Goal: Navigation & Orientation: Find specific page/section

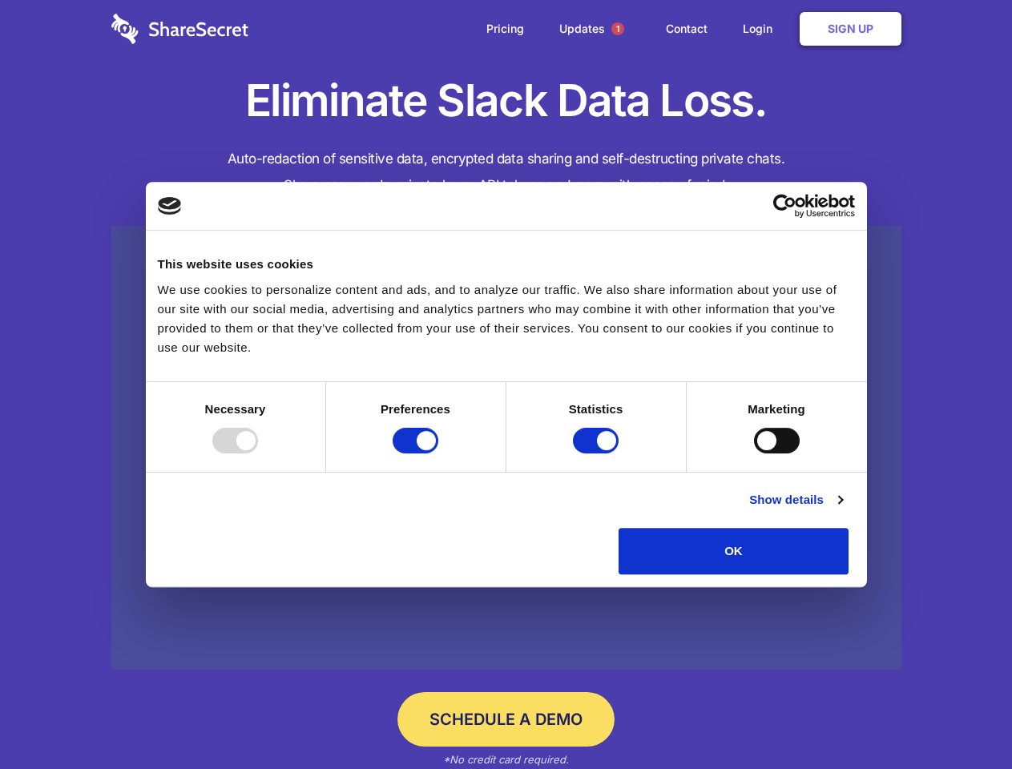
click at [258, 453] on div at bounding box center [235, 441] width 46 height 26
click at [438, 453] on input "Preferences" at bounding box center [416, 441] width 46 height 26
checkbox input "false"
click at [598, 453] on input "Statistics" at bounding box center [596, 441] width 46 height 26
checkbox input "false"
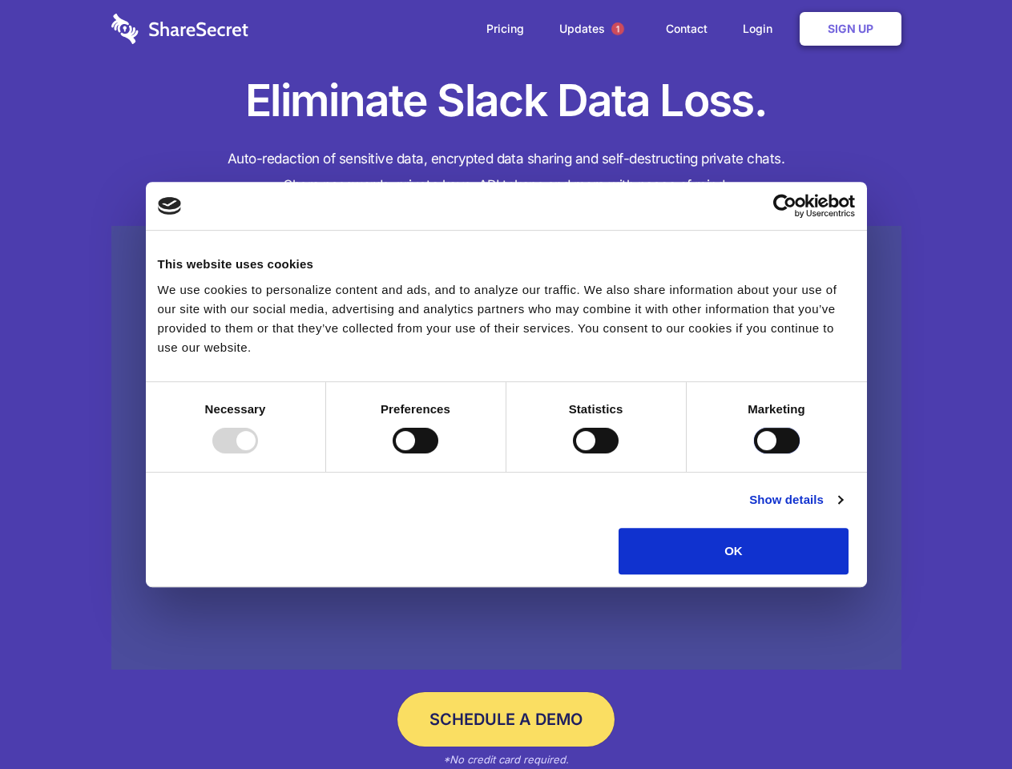
click at [754, 453] on input "Marketing" at bounding box center [777, 441] width 46 height 26
checkbox input "true"
click at [842, 510] on link "Show details" at bounding box center [795, 499] width 93 height 19
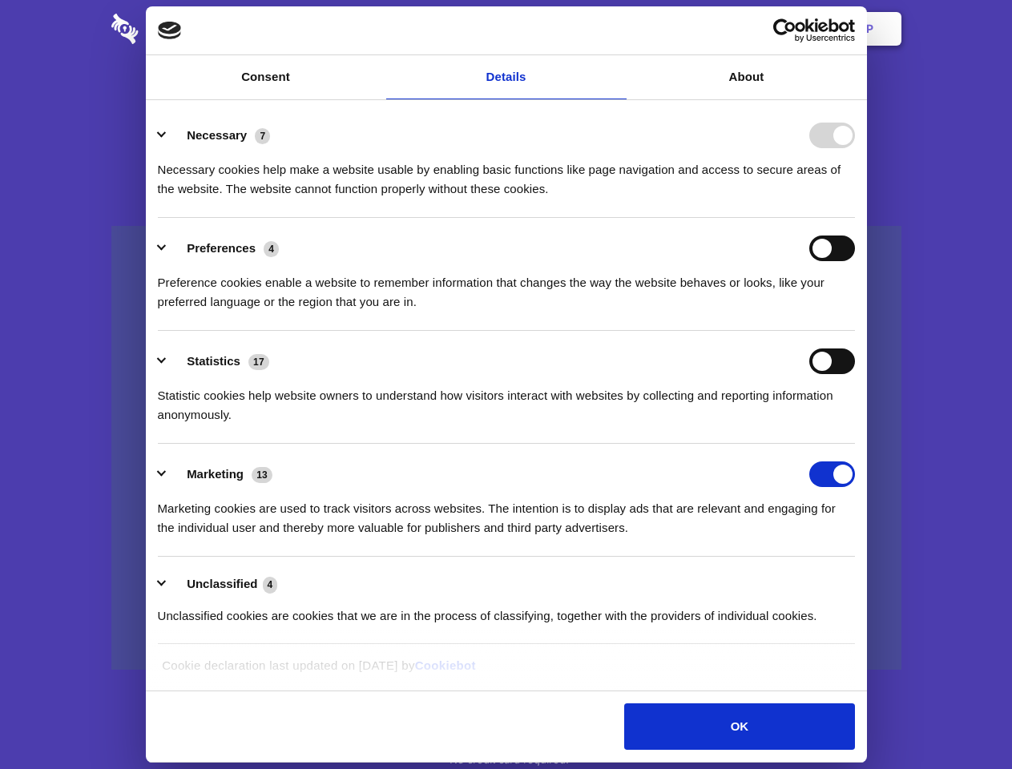
click at [855, 218] on li "Necessary 7 Necessary cookies help make a website usable by enabling basic func…" at bounding box center [506, 161] width 697 height 113
click at [617, 29] on span "1" at bounding box center [617, 28] width 13 height 13
